Goal: Task Accomplishment & Management: Manage account settings

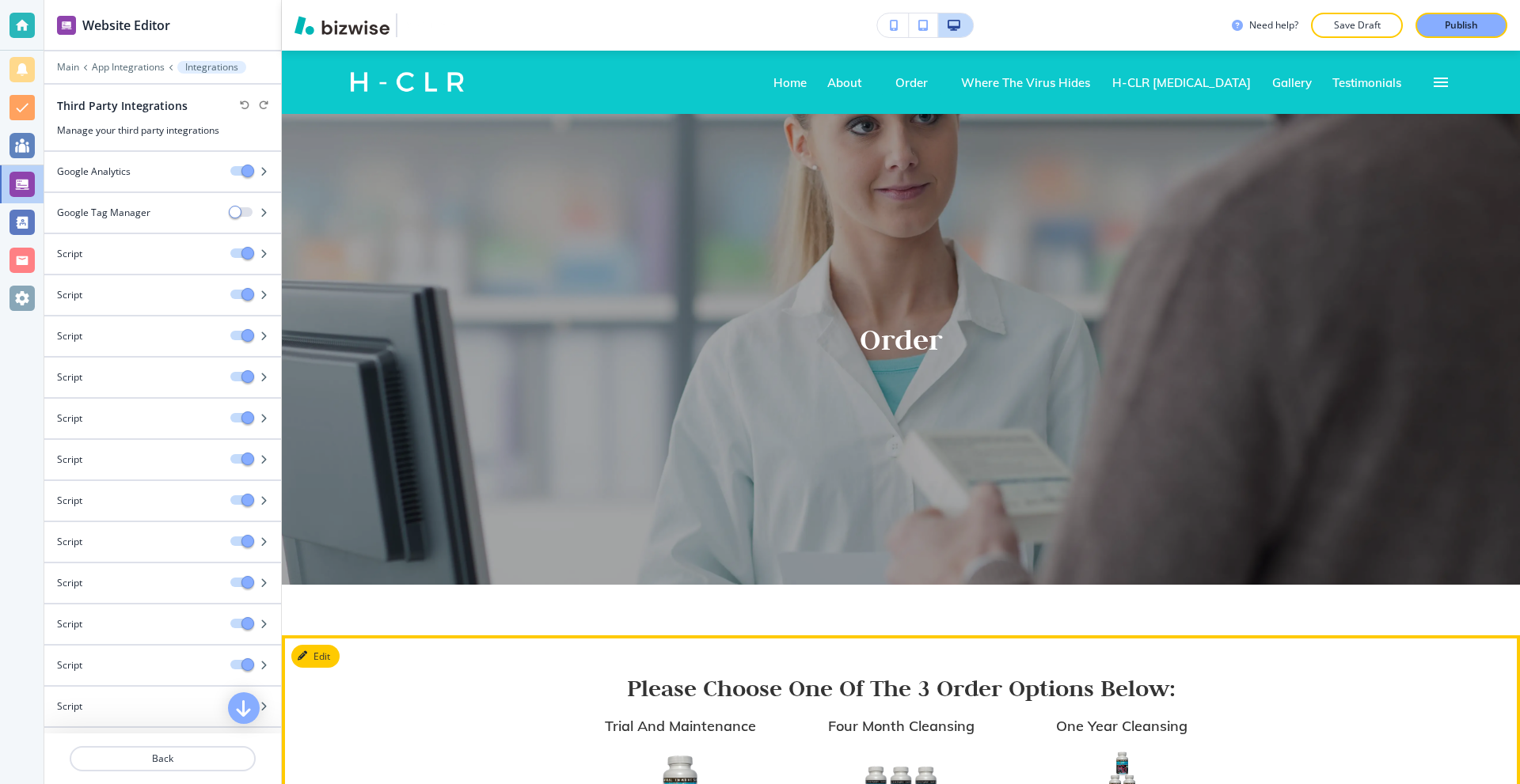
scroll to position [443, 0]
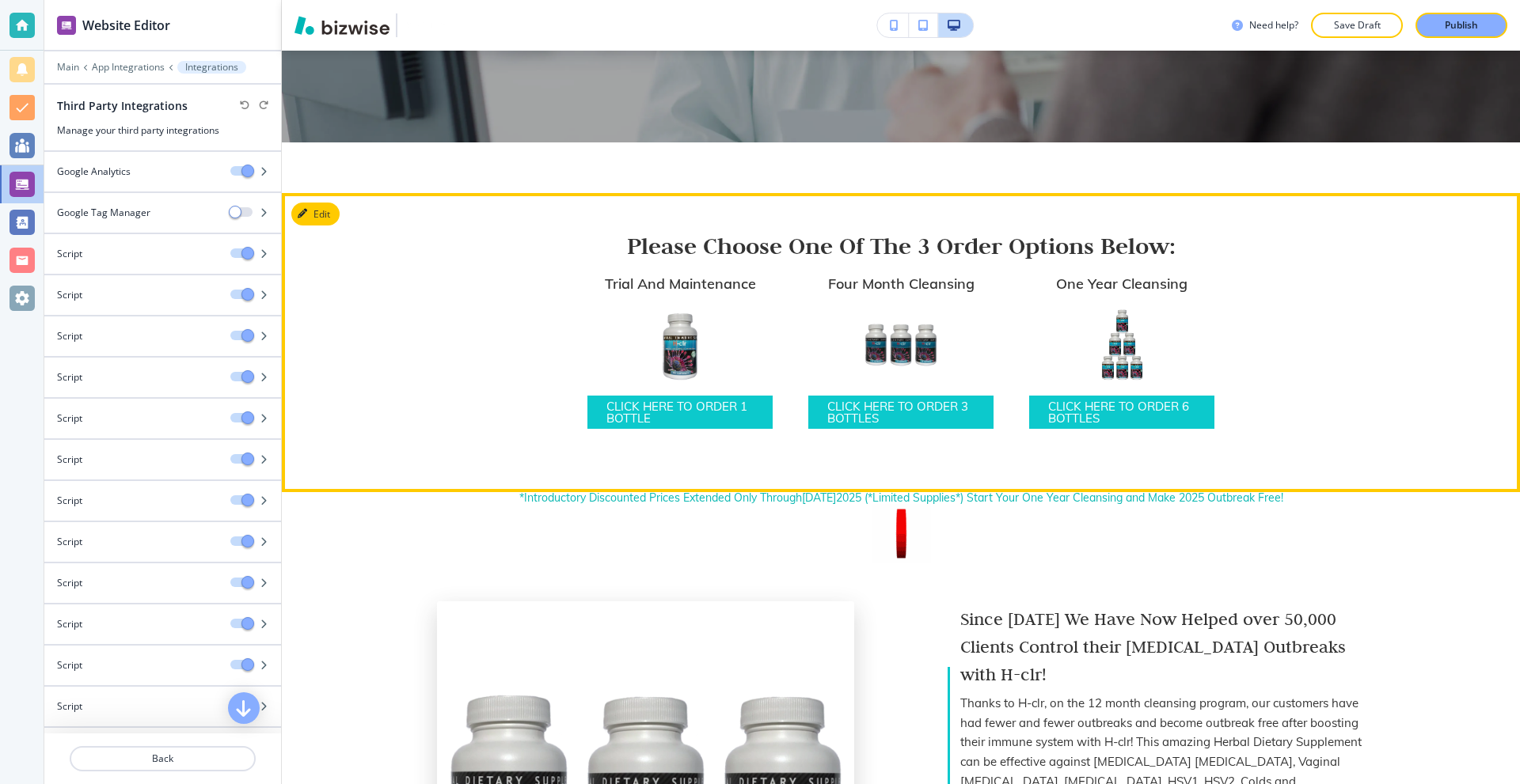
drag, startPoint x: 0, startPoint y: 20, endPoint x: 12, endPoint y: 19, distance: 12.0
click at [0, 20] on div at bounding box center [21, 25] width 43 height 50
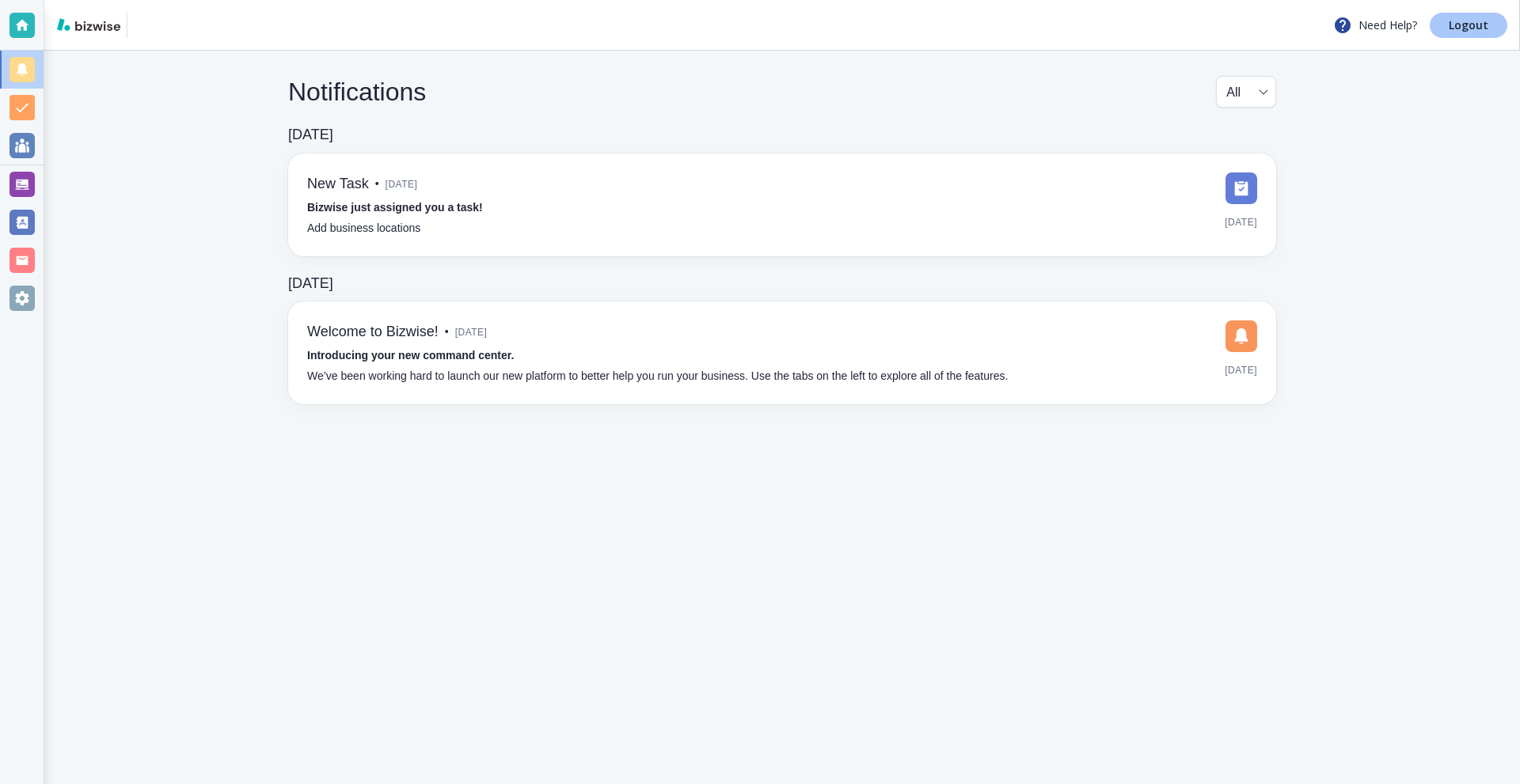
click at [1469, 30] on p "Logout" at bounding box center [1469, 25] width 40 height 11
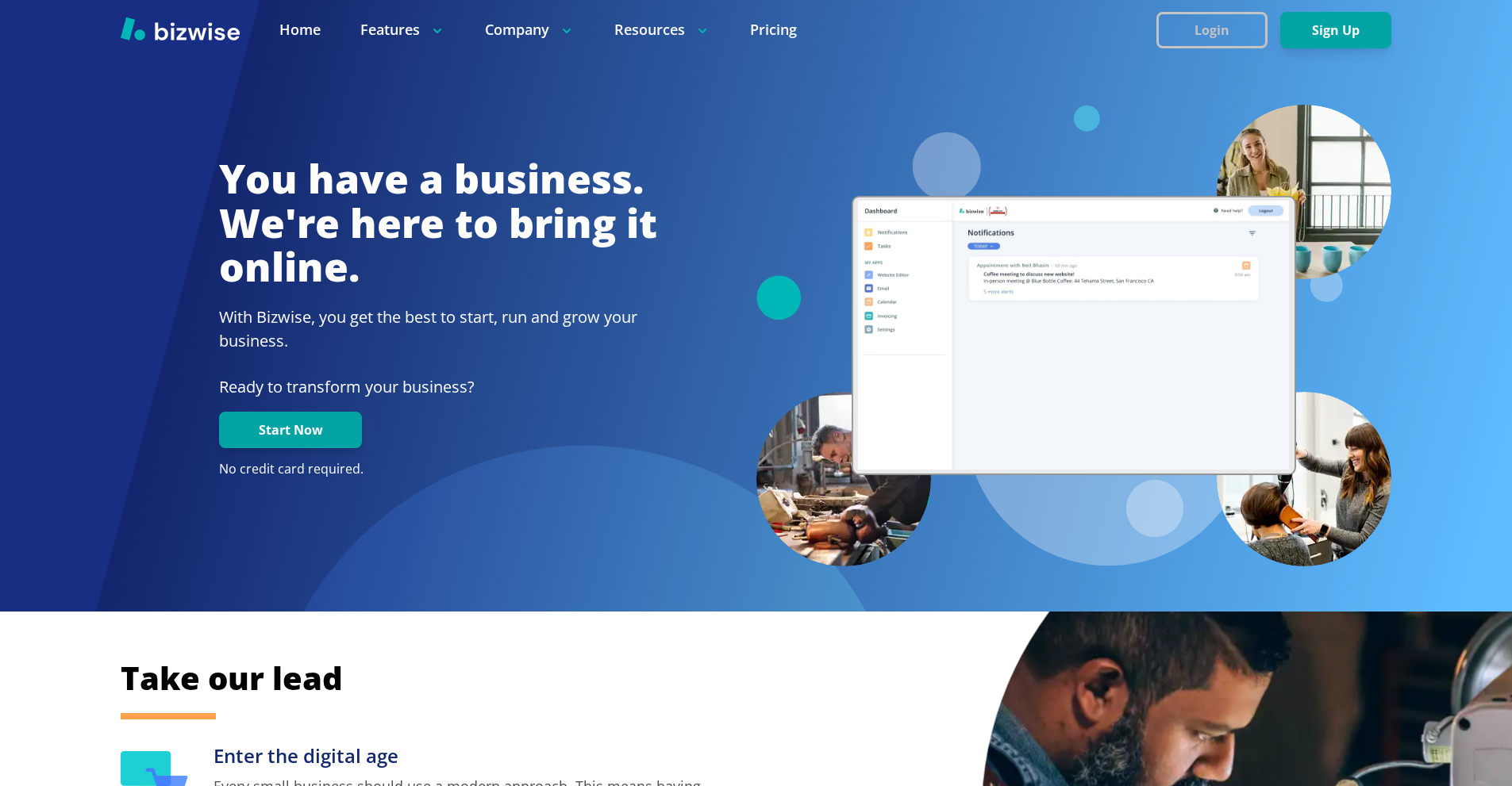
click at [1204, 26] on button "Login" at bounding box center [1212, 29] width 111 height 36
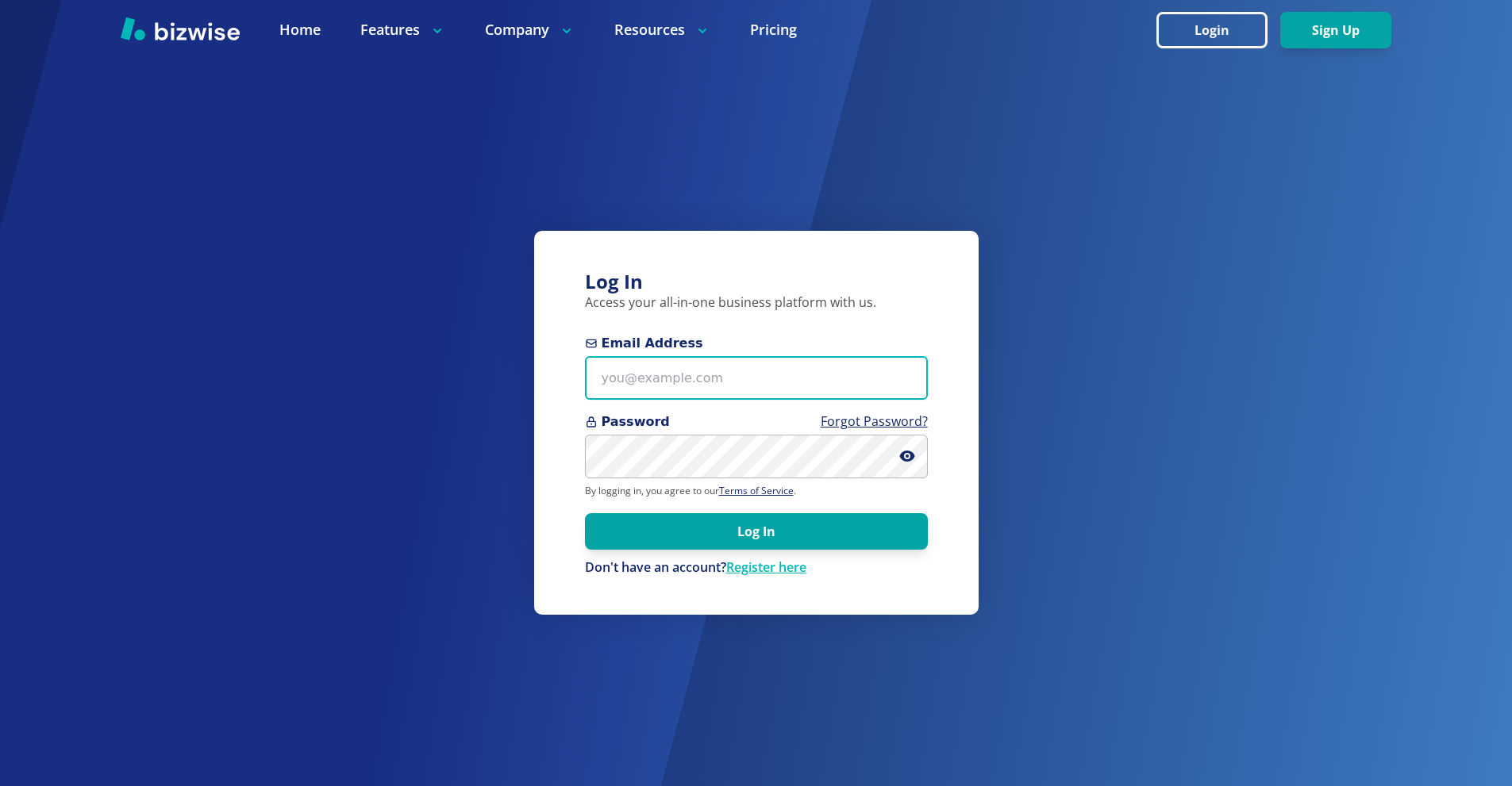
click at [698, 393] on input "Email Address" at bounding box center [756, 377] width 343 height 43
paste input "[EMAIL_ADDRESS][DOMAIN_NAME]"
type input "[EMAIL_ADDRESS][DOMAIN_NAME]"
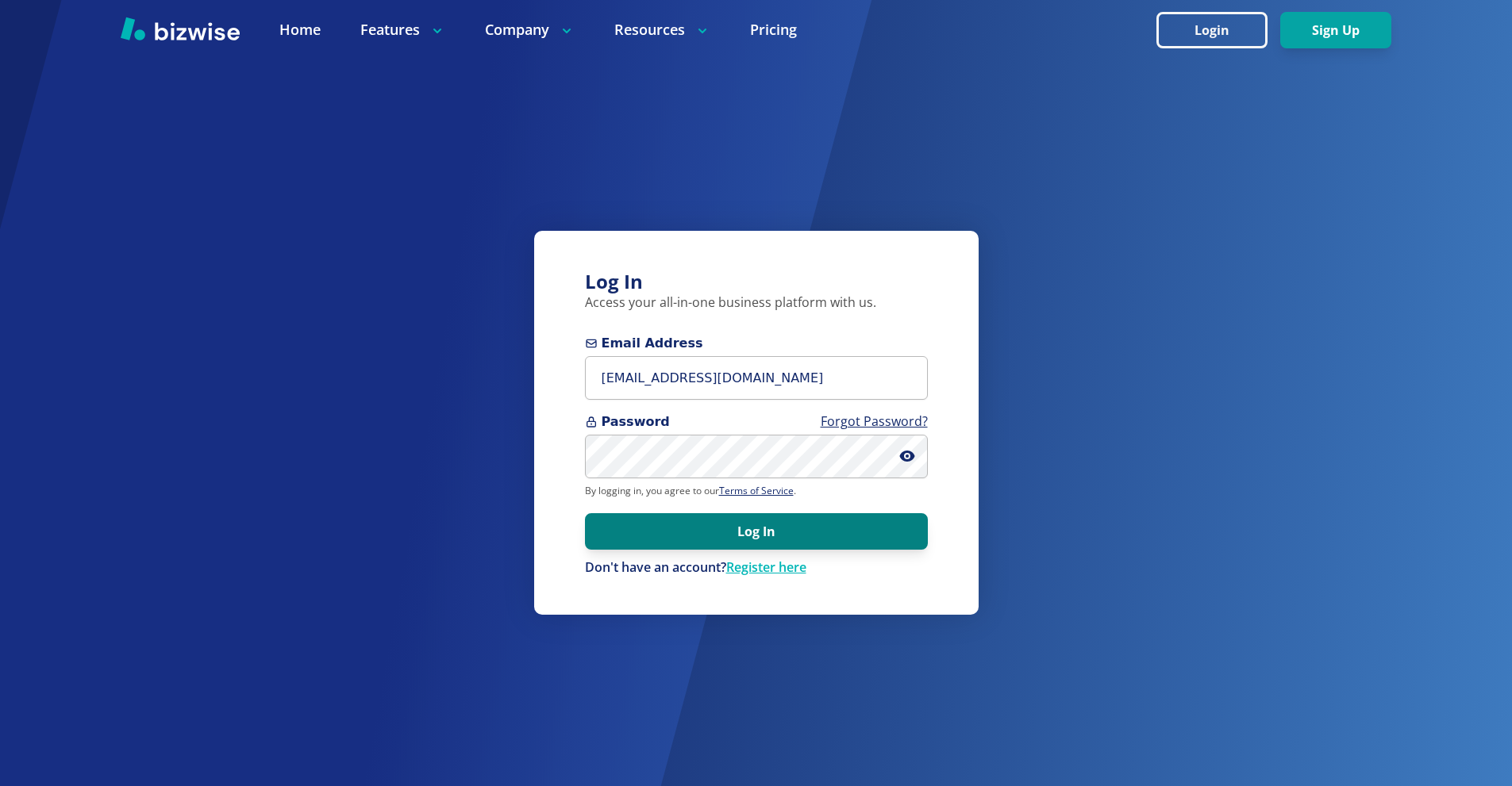
click at [742, 531] on button "Log In" at bounding box center [756, 531] width 343 height 36
